Goal: Transaction & Acquisition: Purchase product/service

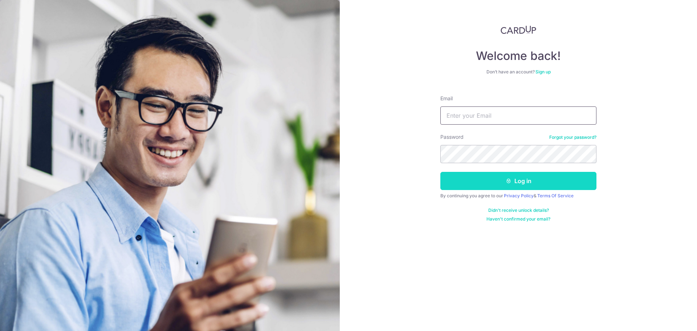
type input "rita@mnjss.com"
click at [496, 185] on button "Log in" at bounding box center [518, 181] width 156 height 18
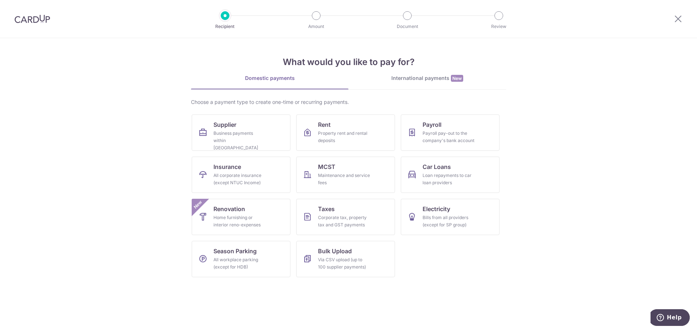
click at [430, 77] on div "International payments New" at bounding box center [427, 78] width 158 height 8
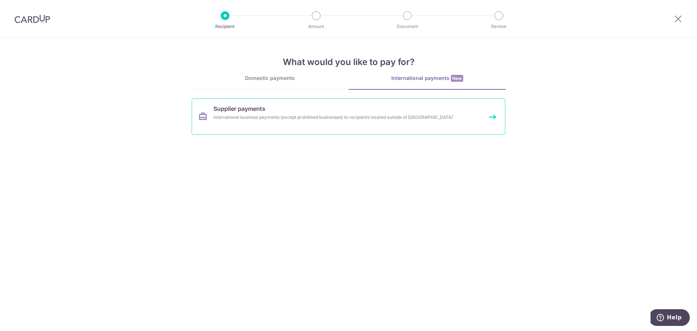
click at [261, 112] on span "Supplier payments" at bounding box center [239, 108] width 52 height 9
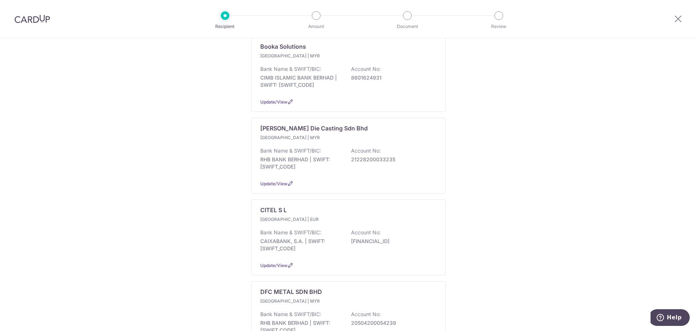
scroll to position [145, 0]
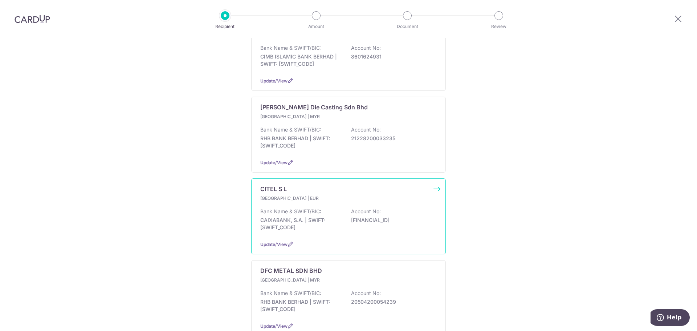
click at [273, 187] on div "CITEL S L Spain | EUR Bank Name & SWIFT/BIC: CAIXABANK, S.A. | SWIFT: CAIXESBBX…" at bounding box center [348, 216] width 195 height 76
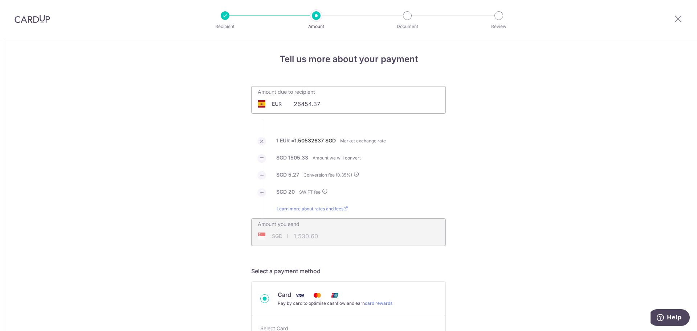
type input "26,454.37"
type input "39,982.06"
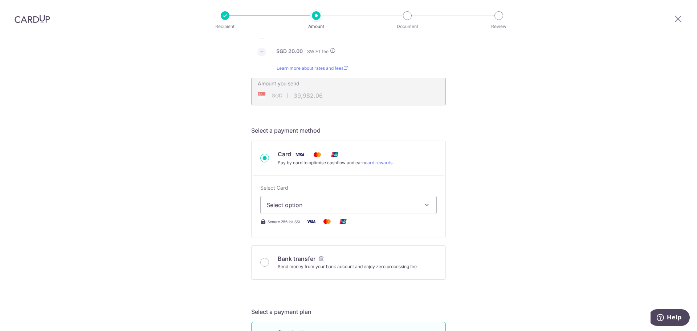
scroll to position [181, 0]
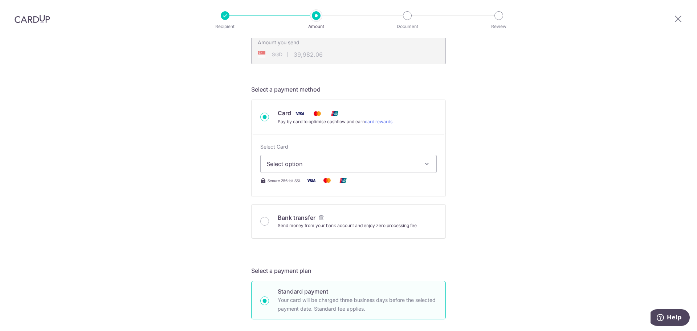
click at [262, 215] on div "Bank transfer Send money from your bank account and enjoy zero processing fee" at bounding box center [348, 221] width 176 height 16
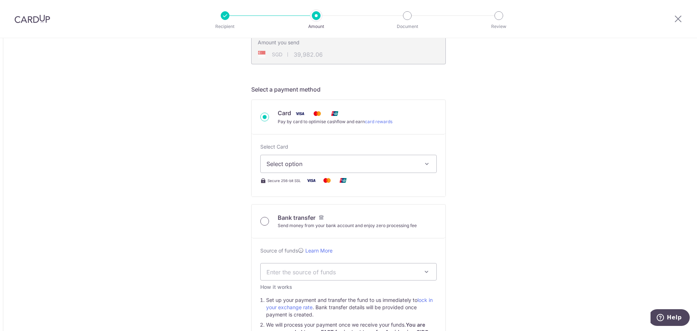
click at [263, 225] on input "Bank transfer Send money from your bank account and enjoy zero processing fee" at bounding box center [264, 221] width 9 height 9
radio input "true"
type input "26,454.37"
type input "39,915.54"
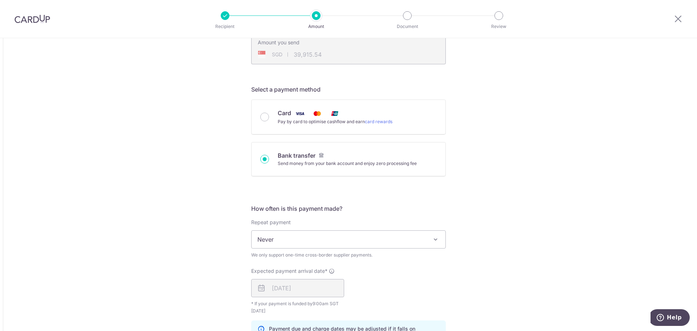
click at [263, 222] on form "Amount due to recipient EUR 26,454.37 26454.37 1 EUR = 1.50522855 SGD Market ex…" at bounding box center [348, 258] width 195 height 707
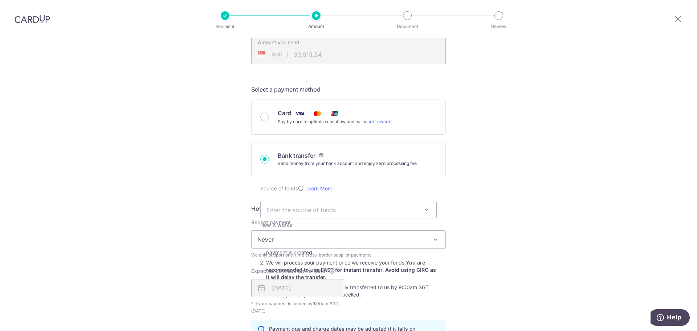
click at [496, 200] on div "Tell us more about your payment Amount due to recipient EUR 26,454.37 26454.37 …" at bounding box center [348, 251] width 697 height 789
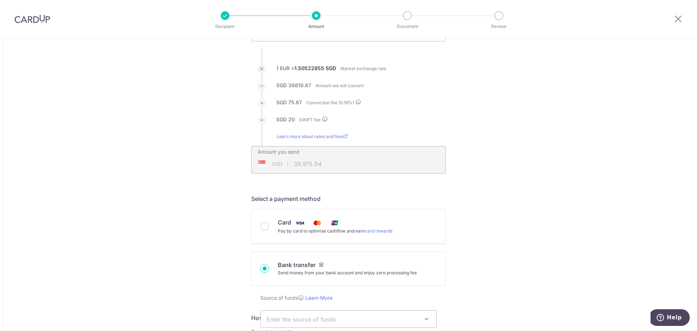
scroll to position [73, 0]
click at [265, 228] on input "Card Pay by card to optimise cashflow and earn card rewards" at bounding box center [264, 225] width 9 height 9
radio input "true"
type input "26,454.37"
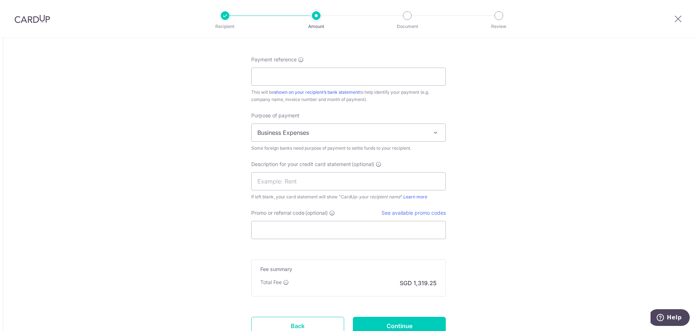
scroll to position [703, 0]
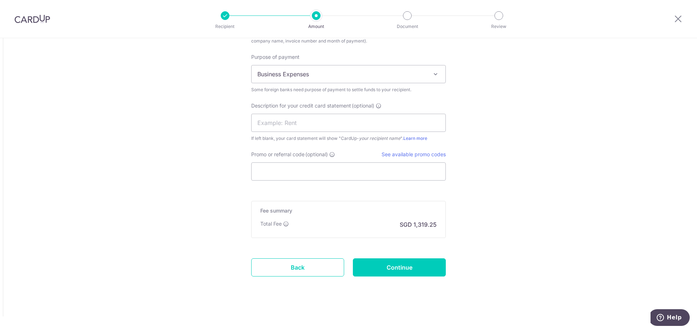
type input "39,977.92"
click at [301, 267] on link "Back" at bounding box center [297, 267] width 93 height 18
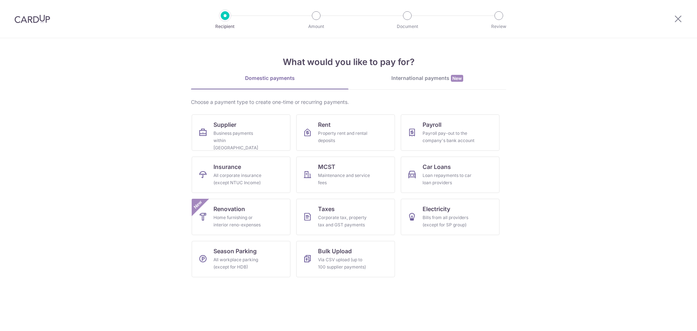
click at [441, 75] on div "International payments New" at bounding box center [427, 78] width 158 height 8
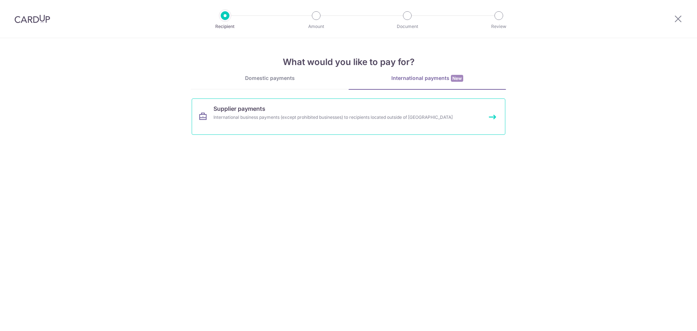
click at [228, 114] on div "International business payments (except prohibited businesses) to recipients lo…" at bounding box center [338, 117] width 251 height 7
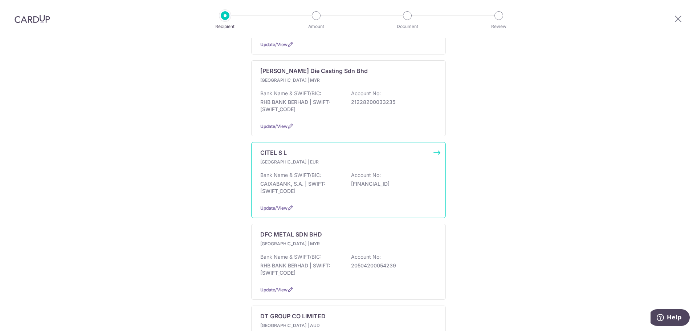
click at [436, 143] on div "CITEL S L [GEOGRAPHIC_DATA] | EUR Bank Name & SWIFT/BIC: CAIXABANK, S.A. | SWIF…" at bounding box center [348, 180] width 195 height 76
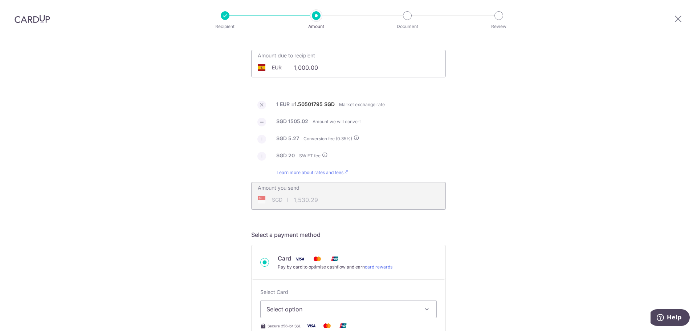
drag, startPoint x: 291, startPoint y: 69, endPoint x: 335, endPoint y: 69, distance: 43.2
click at [335, 69] on input "1,000.00" at bounding box center [308, 67] width 112 height 17
type input "26,454.37"
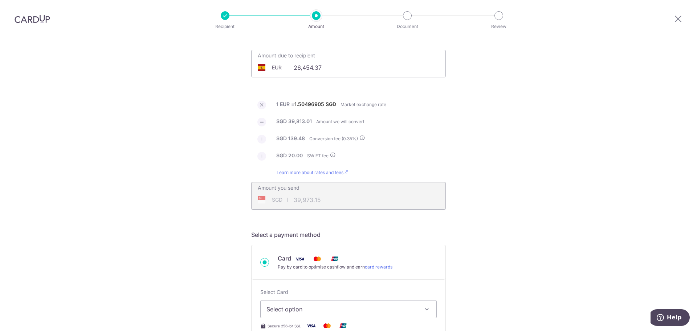
type input "39,973.15"
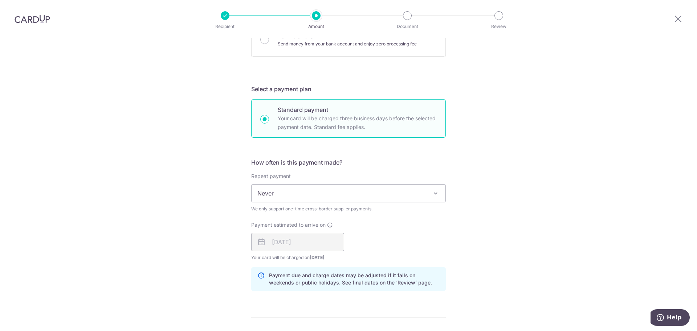
scroll to position [218, 0]
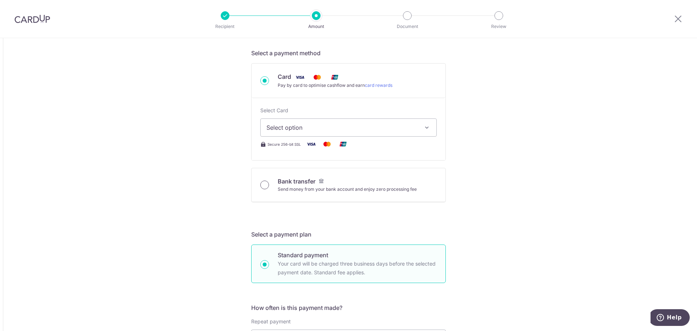
click at [263, 185] on input "Bank transfer Send money from your bank account and enjoy zero processing fee" at bounding box center [264, 184] width 9 height 9
radio input "true"
type input "26,454.37"
type input "39,909.43"
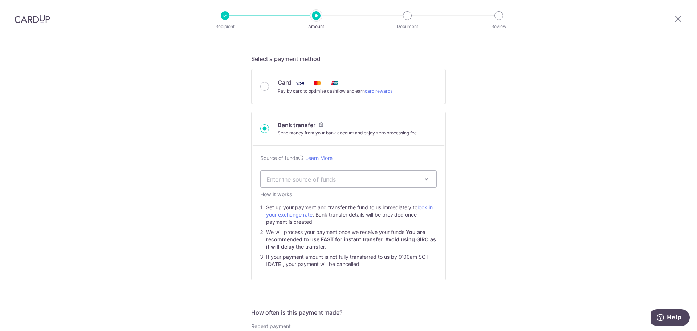
scroll to position [86, 0]
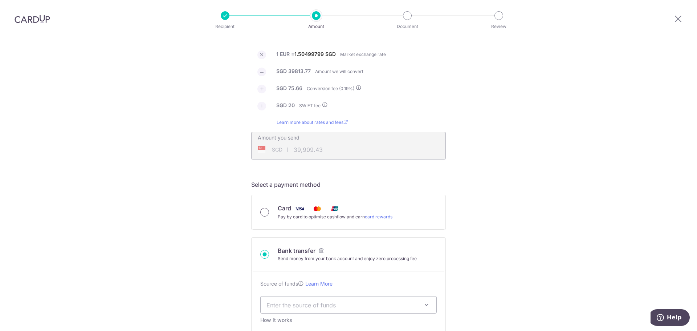
click at [262, 209] on input "Card Pay by card to optimise cashflow and earn card rewards" at bounding box center [264, 212] width 9 height 9
radio input "true"
type input "26,454.37"
type input "39,973.12"
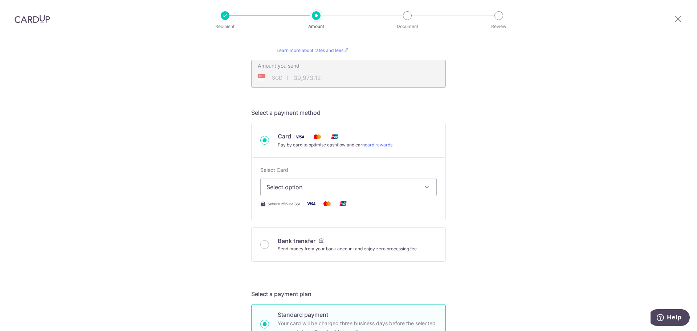
scroll to position [159, 0]
click at [372, 190] on span "Select option" at bounding box center [341, 186] width 151 height 9
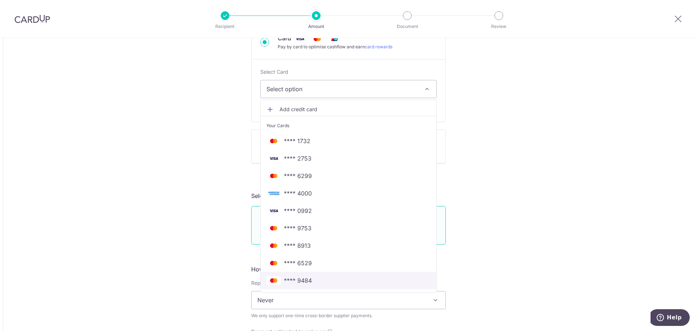
scroll to position [268, 0]
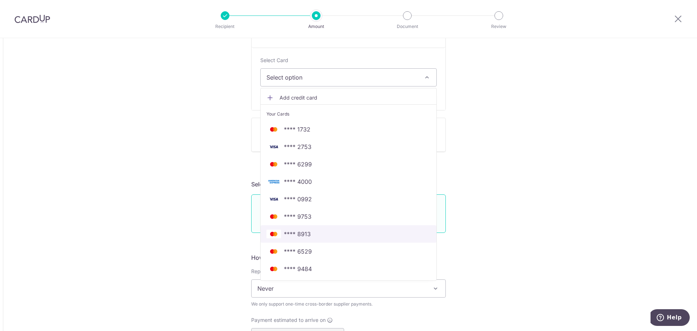
click at [320, 230] on span "**** 8913" at bounding box center [348, 233] width 164 height 9
type input "26,454.37"
type input "39,971.80"
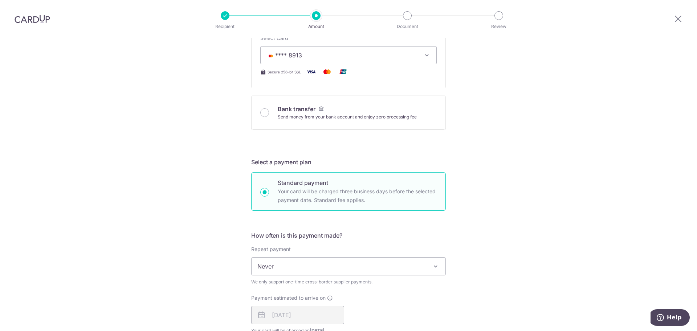
scroll to position [195, 0]
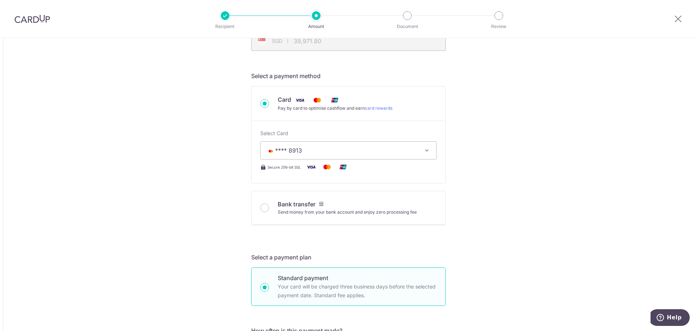
click at [375, 148] on span "**** 8913" at bounding box center [341, 150] width 151 height 9
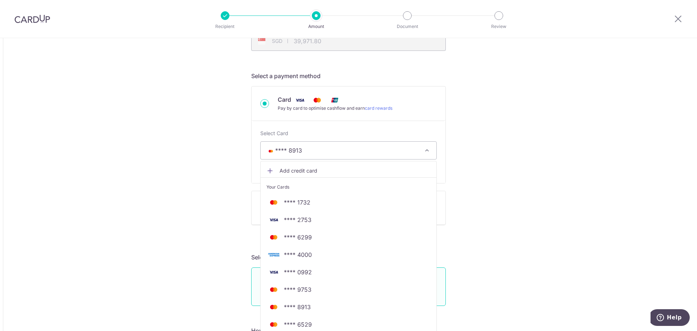
click at [311, 253] on span "**** 4000" at bounding box center [348, 254] width 164 height 9
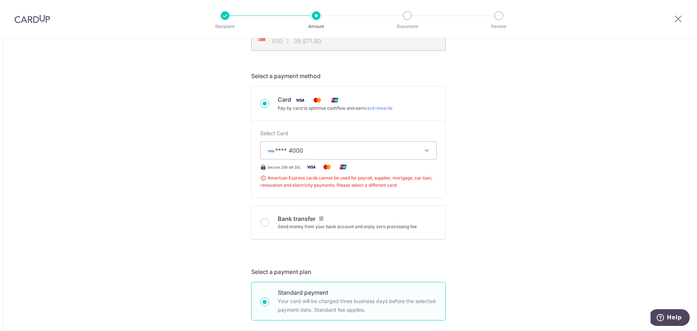
click at [365, 153] on span "**** 4000" at bounding box center [341, 150] width 151 height 9
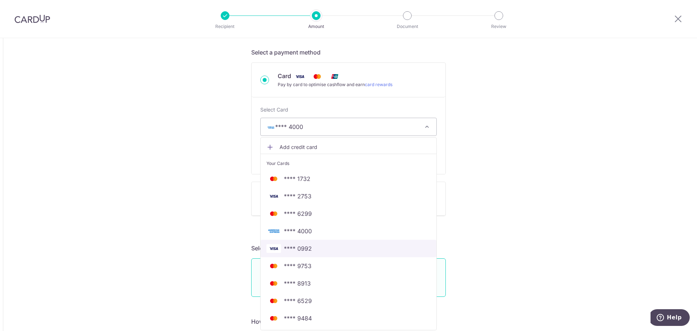
scroll to position [231, 0]
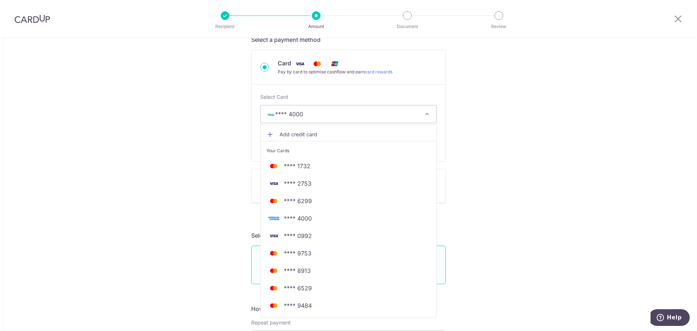
click at [574, 178] on div "Tell us more about your payment Amount due to recipient EUR 26,454.37 26454.37 …" at bounding box center [348, 312] width 697 height 1010
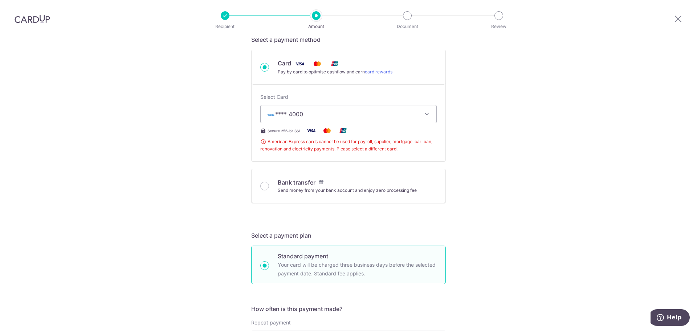
click at [425, 115] on icon "button" at bounding box center [426, 113] width 7 height 7
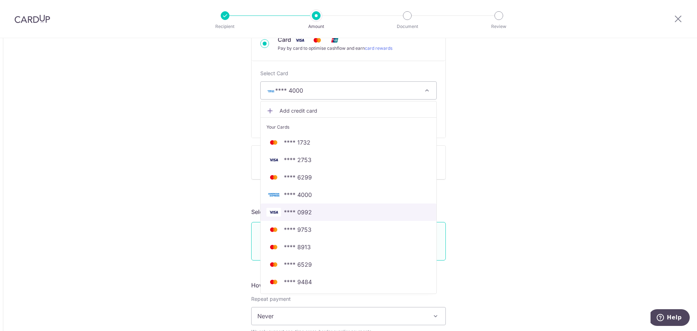
scroll to position [267, 0]
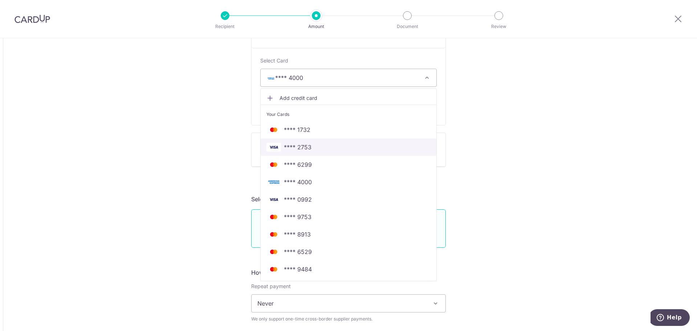
click at [270, 143] on img at bounding box center [273, 147] width 15 height 9
type input "26,454.37"
type input "39,972.49"
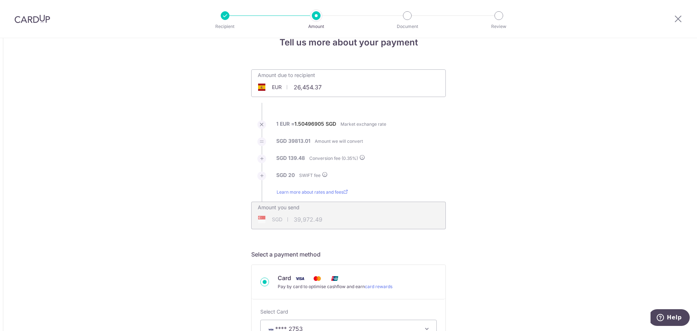
scroll to position [0, 0]
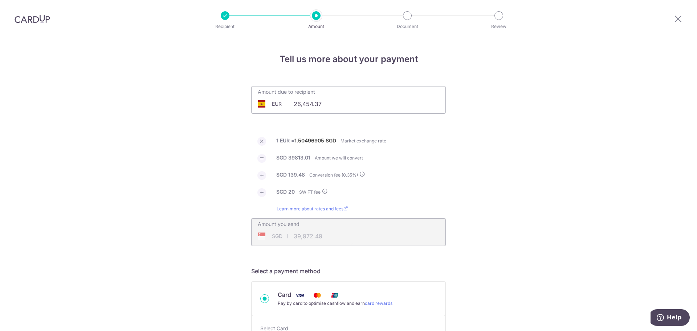
drag, startPoint x: 292, startPoint y: 107, endPoint x: 340, endPoint y: 107, distance: 48.3
click at [340, 107] on input "26,454.37" at bounding box center [308, 103] width 112 height 17
type input "13,275.00"
type input "20,065.41"
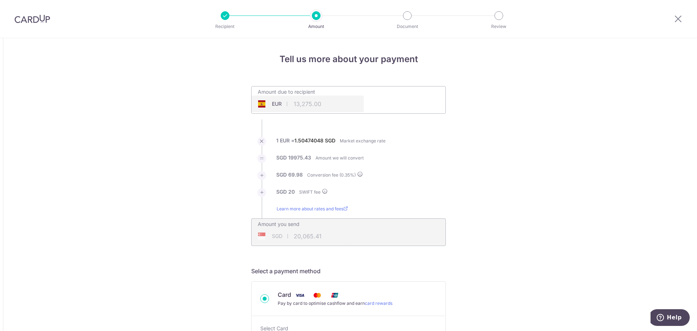
type input "13,275.00"
type input "20,066.30"
type input "13,275.00"
type input "20,067.69"
type input "13,275.00"
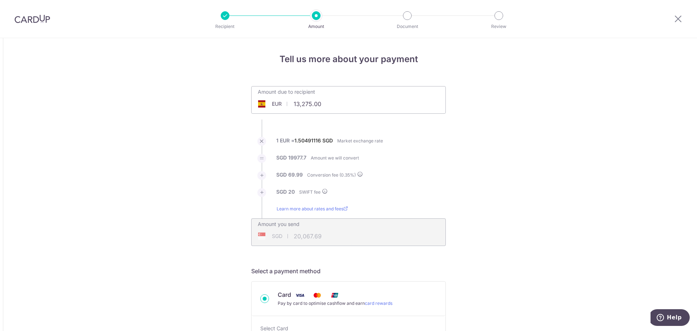
type input "20,070.58"
type input "13,275.00"
type input "20,069.35"
